Goal: Find specific page/section: Find specific page/section

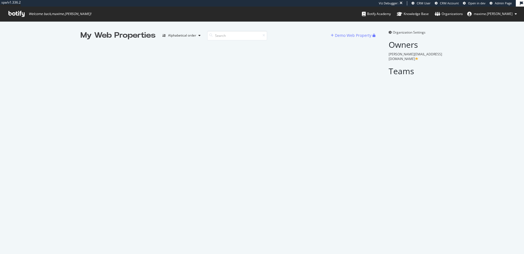
scroll to position [254, 524]
click at [229, 35] on input at bounding box center [237, 36] width 60 height 10
type input "callaway"
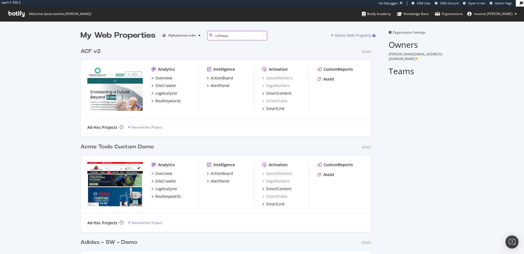
scroll to position [0, 0]
